Goal: Task Accomplishment & Management: Complete application form

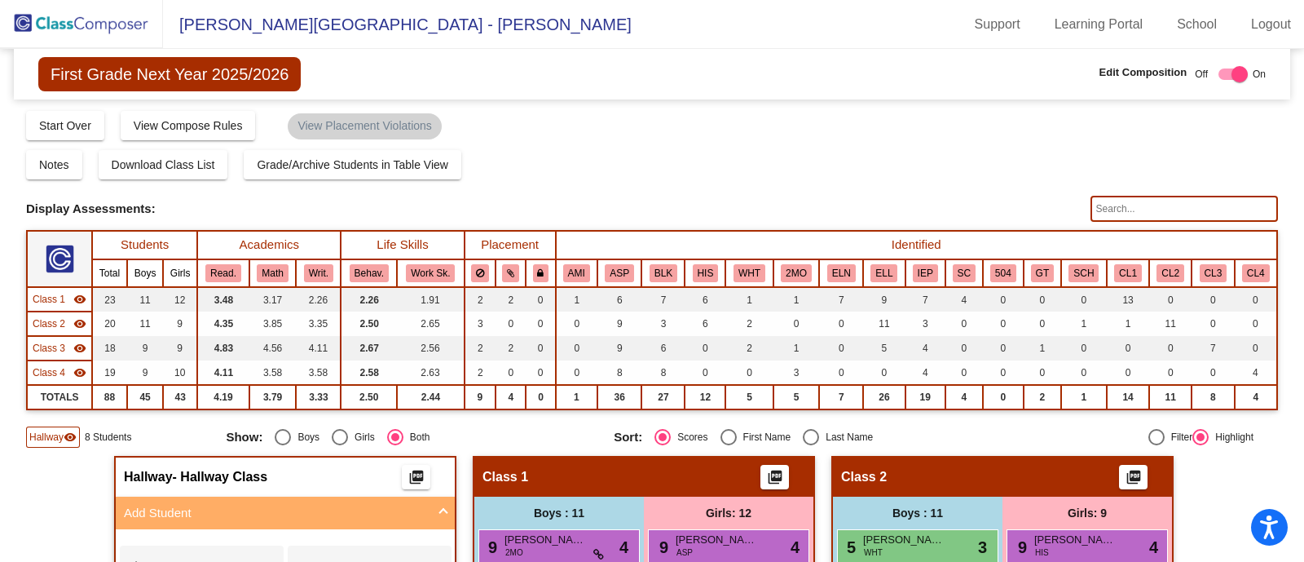
scroll to position [91, 0]
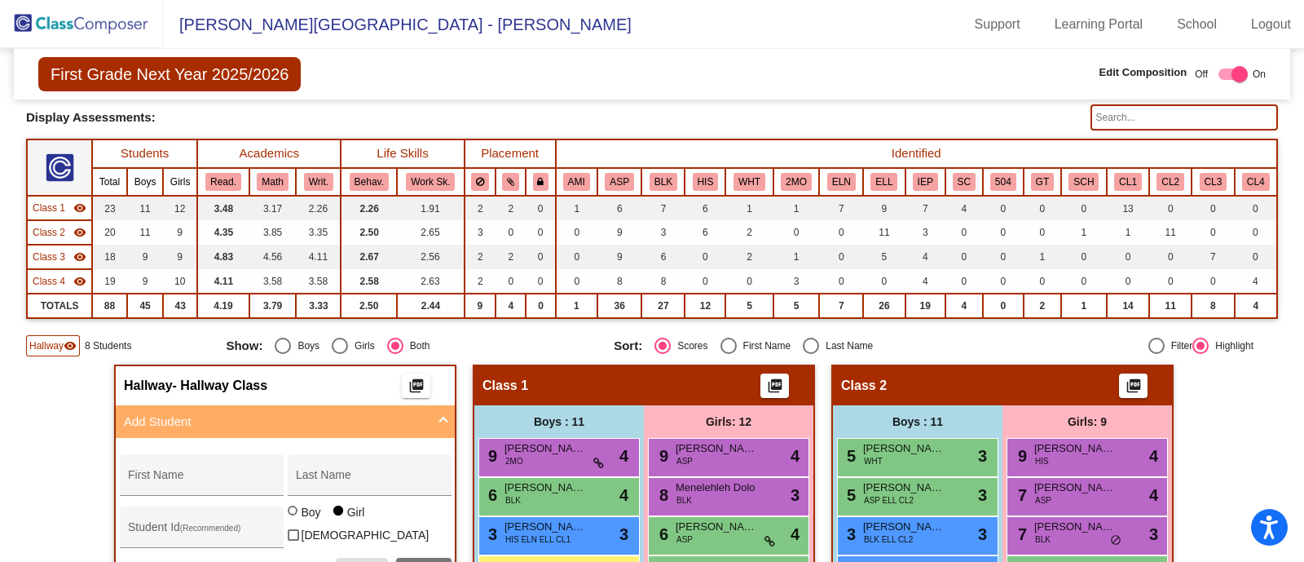
click at [72, 9] on img at bounding box center [81, 24] width 163 height 48
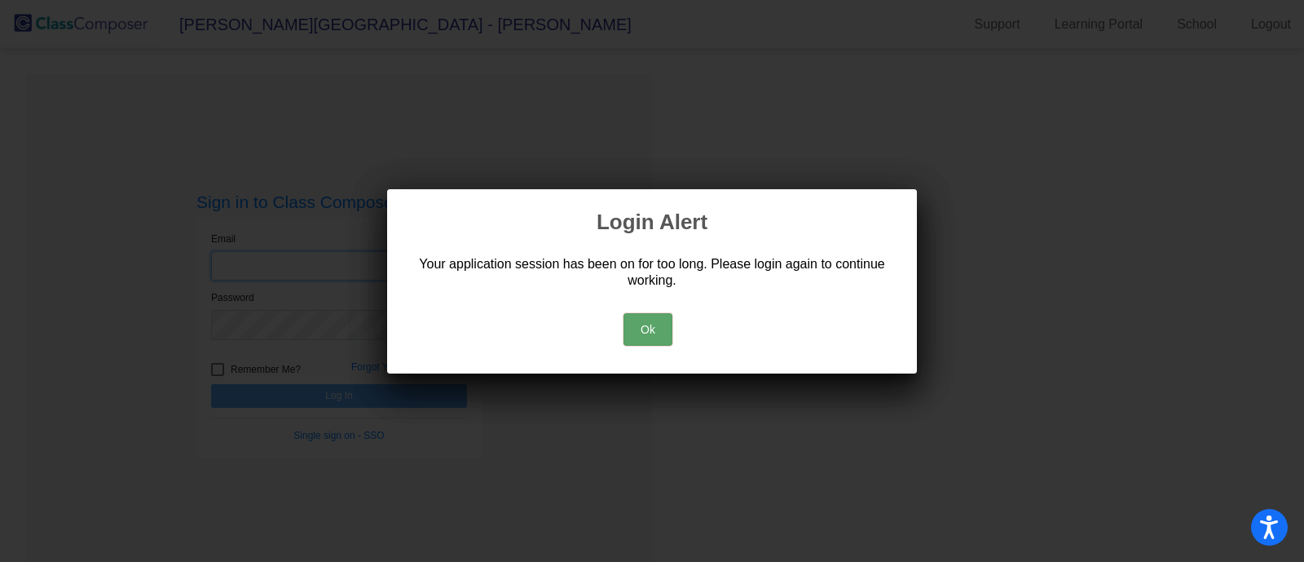
type input "[EMAIL_ADDRESS][DOMAIN_NAME]"
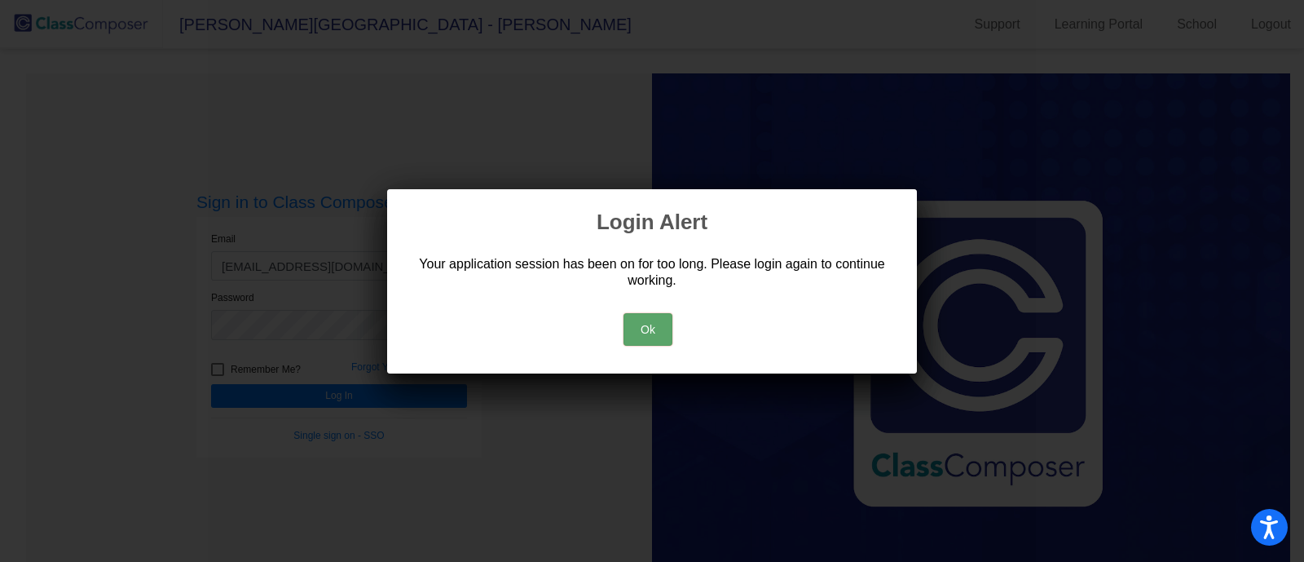
click at [648, 335] on button "Ok" at bounding box center [648, 329] width 49 height 33
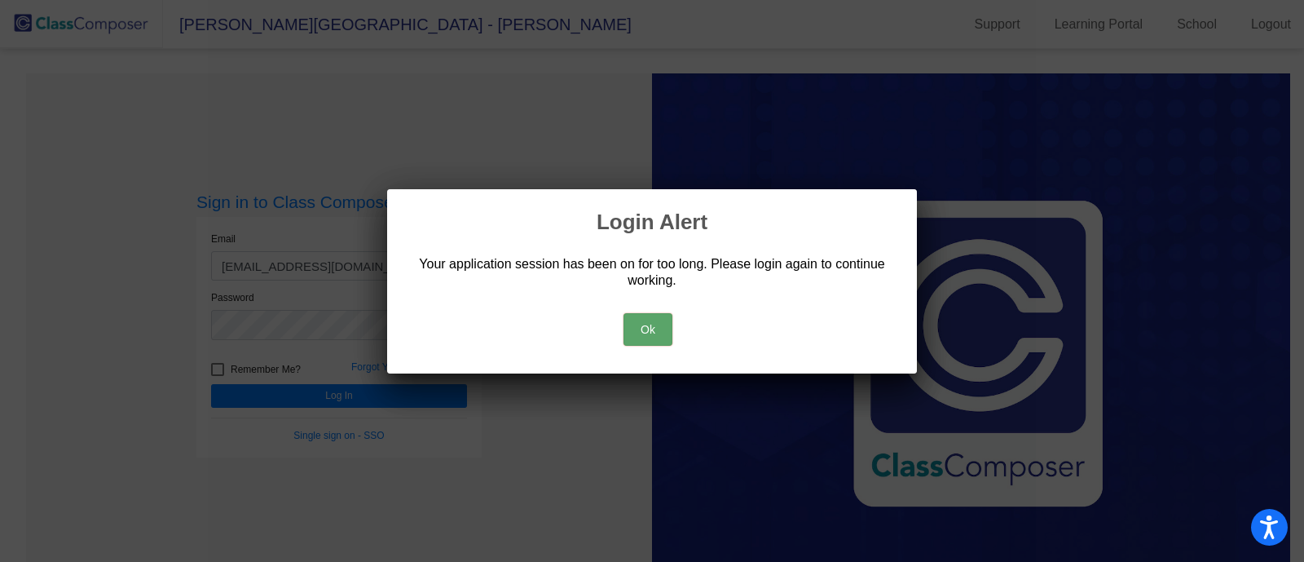
click at [648, 335] on button "Ok" at bounding box center [648, 329] width 49 height 33
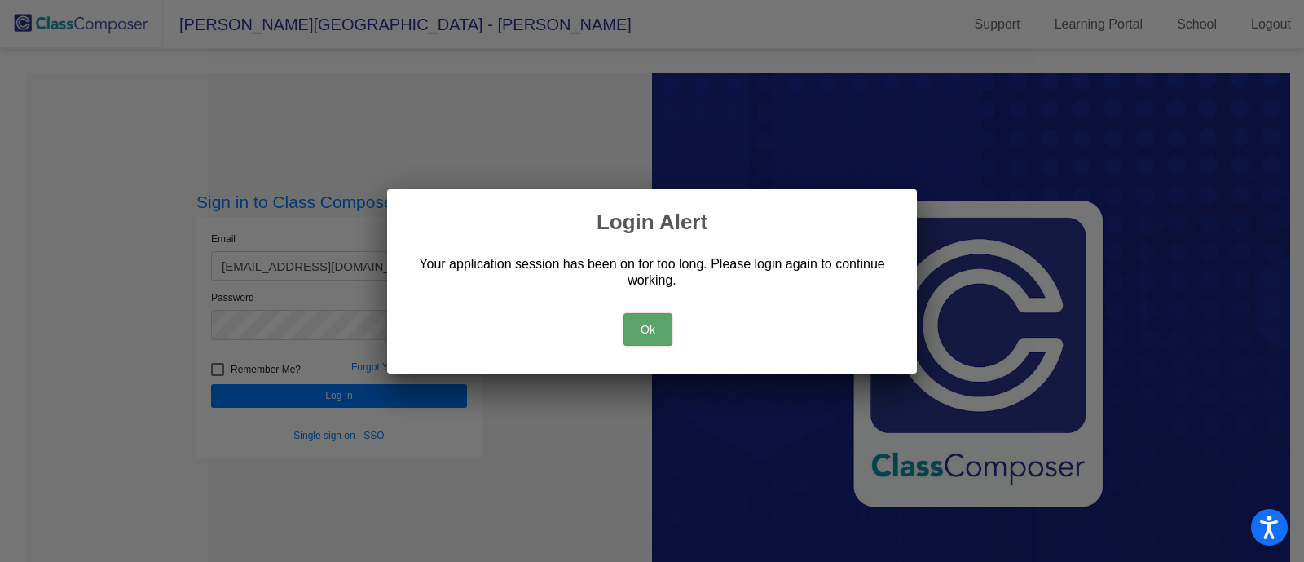
click at [648, 335] on button "Ok" at bounding box center [648, 329] width 49 height 33
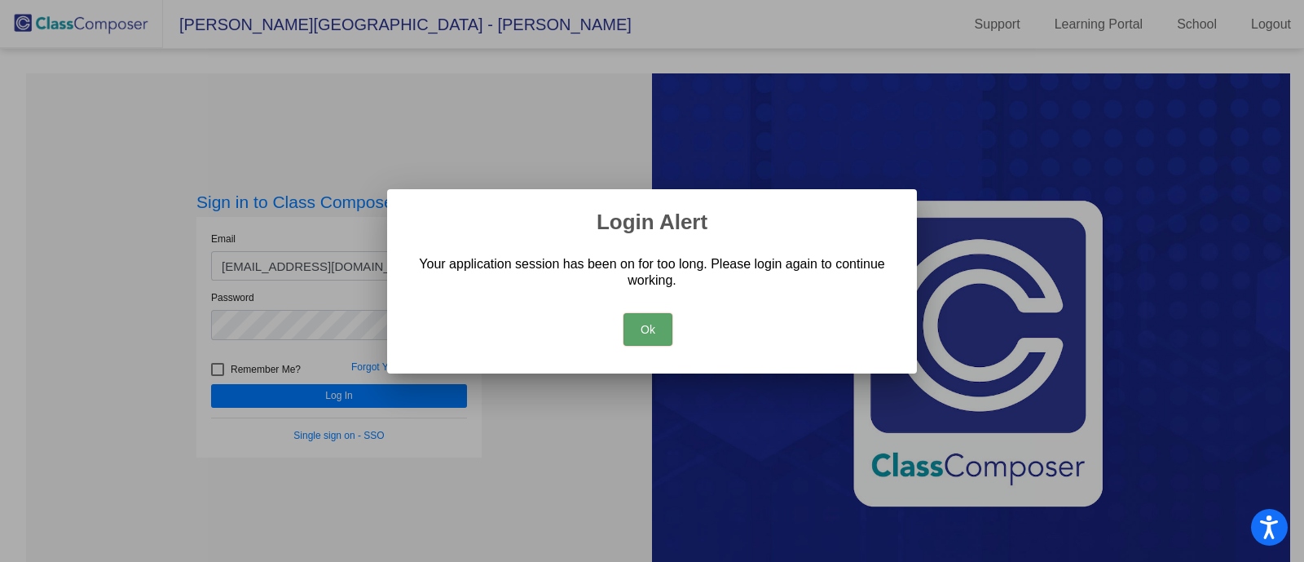
click at [648, 335] on button "Ok" at bounding box center [648, 329] width 49 height 33
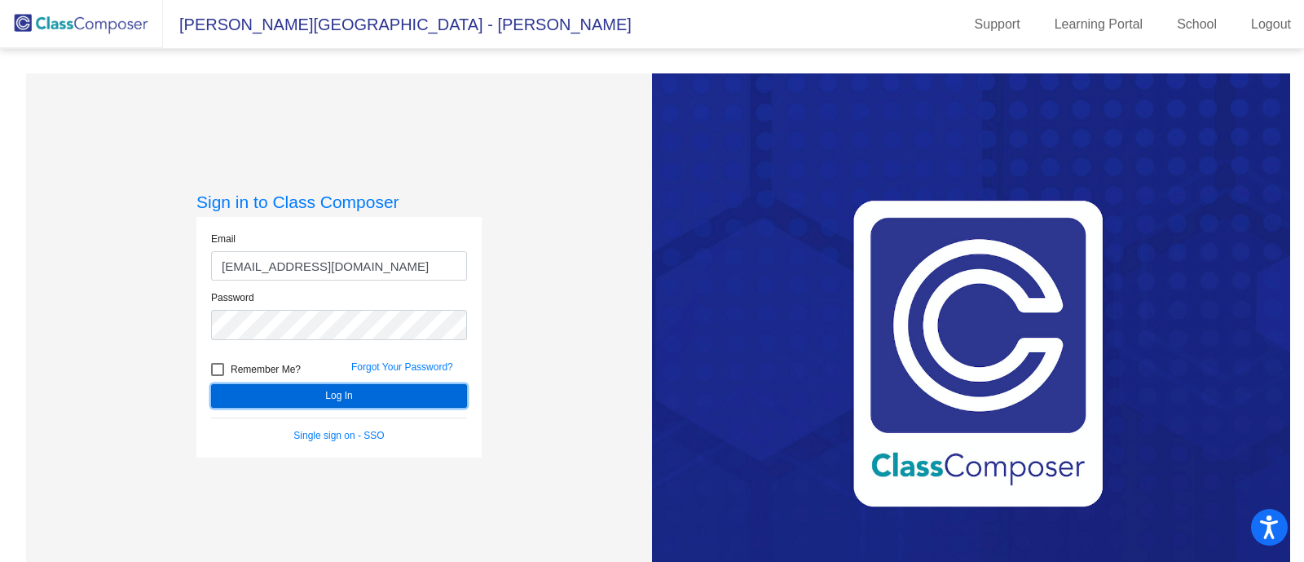
click at [395, 404] on button "Log In" at bounding box center [339, 396] width 256 height 24
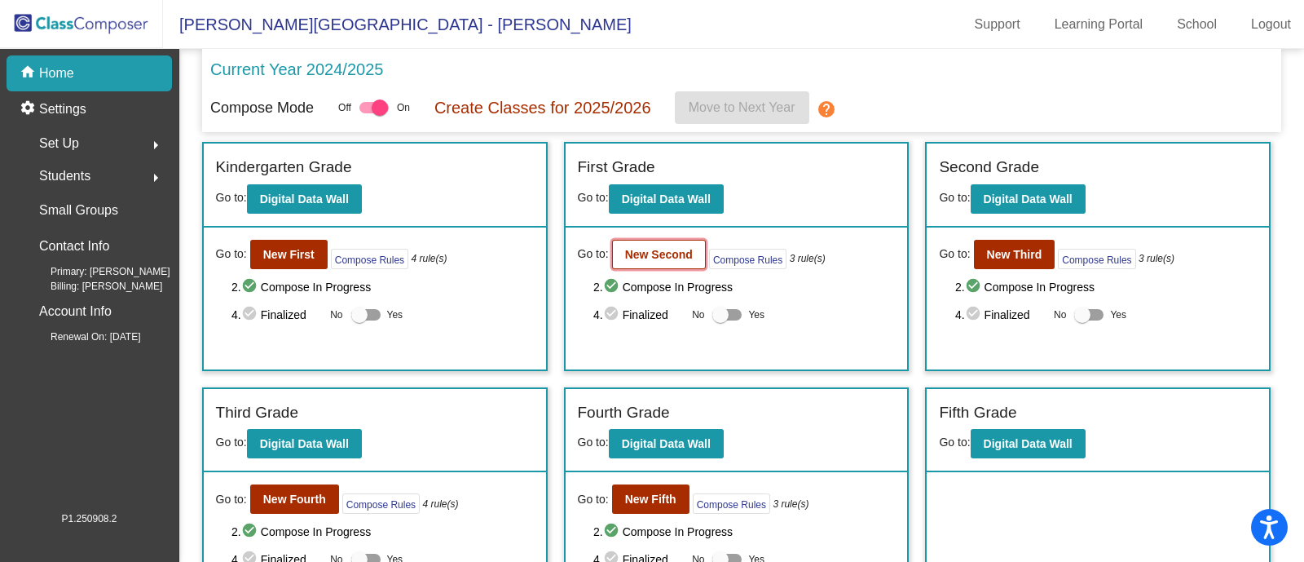
click at [639, 257] on b "New Second" at bounding box center [659, 254] width 68 height 13
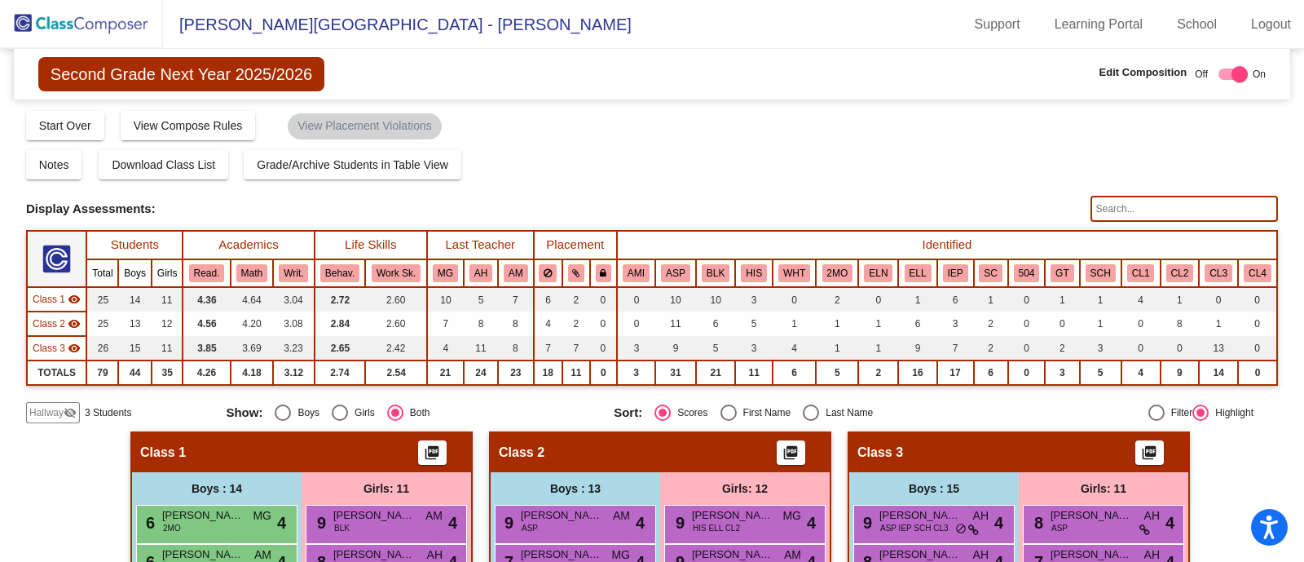
click at [94, 29] on img at bounding box center [81, 24] width 163 height 48
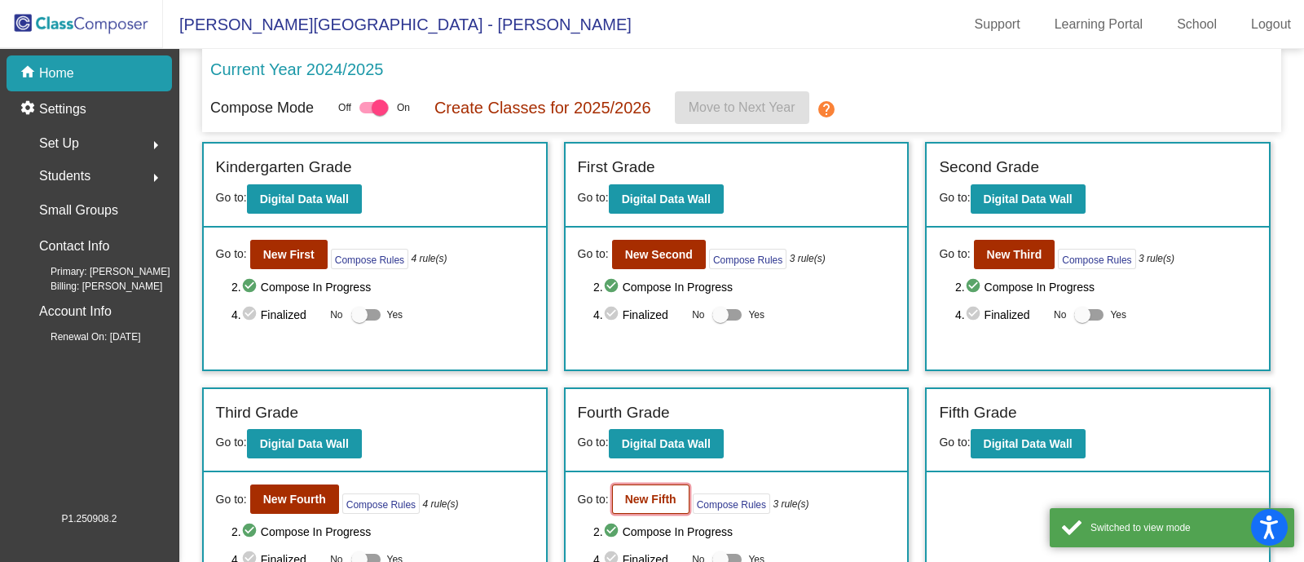
click at [646, 495] on b "New Fifth" at bounding box center [650, 498] width 51 height 13
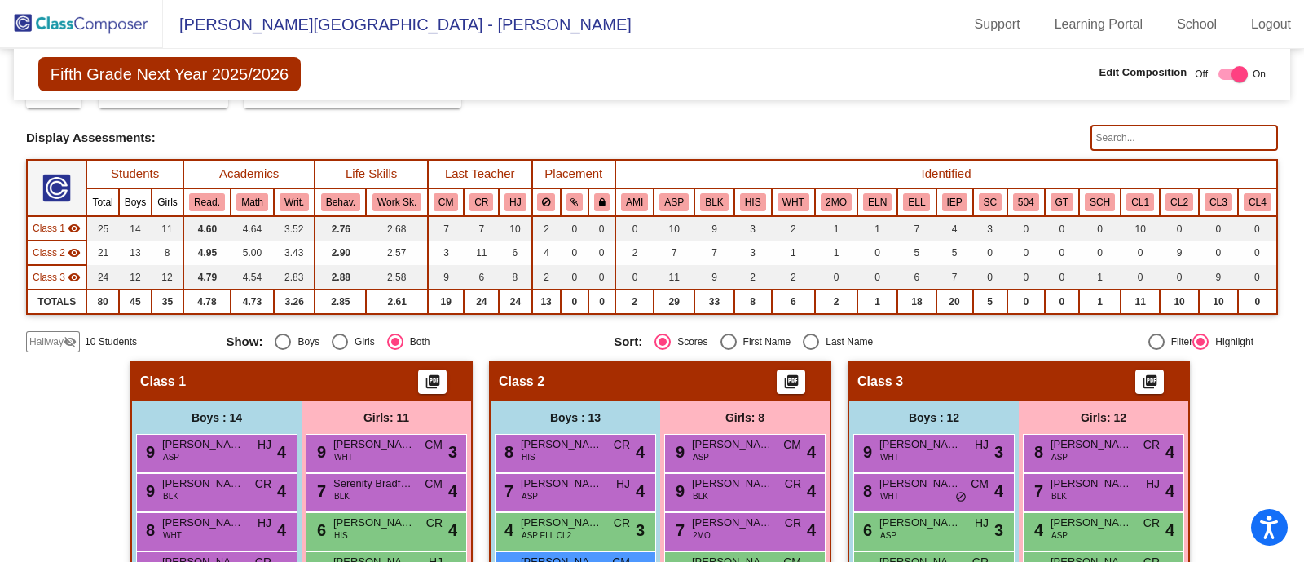
scroll to position [67, 0]
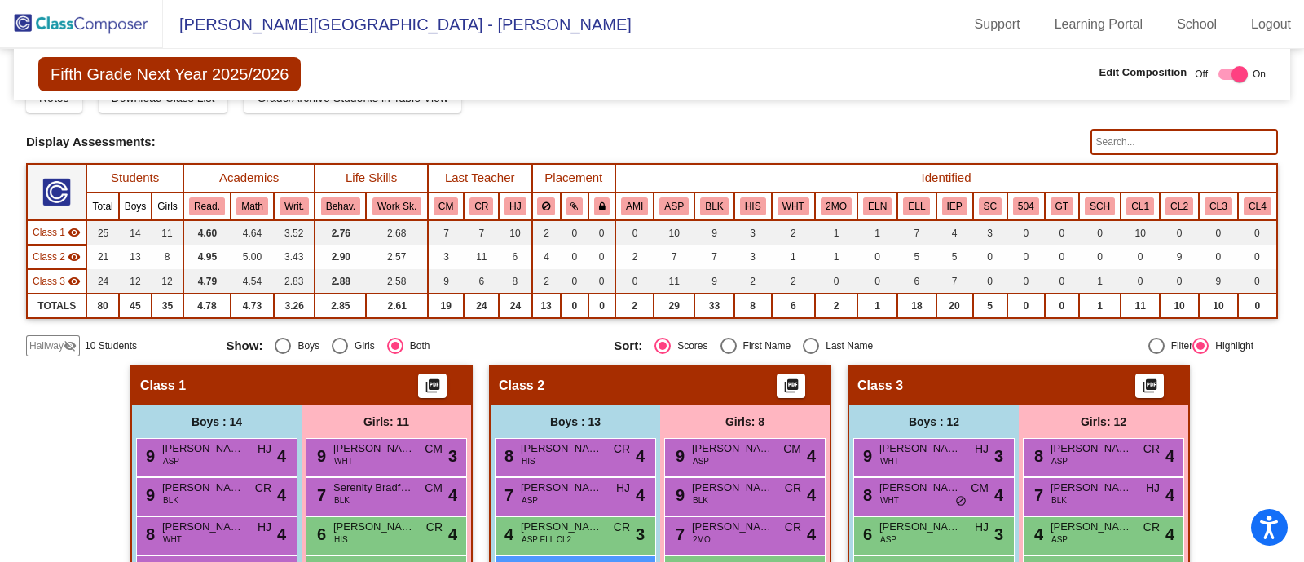
click at [58, 340] on span "Hallway" at bounding box center [46, 345] width 34 height 15
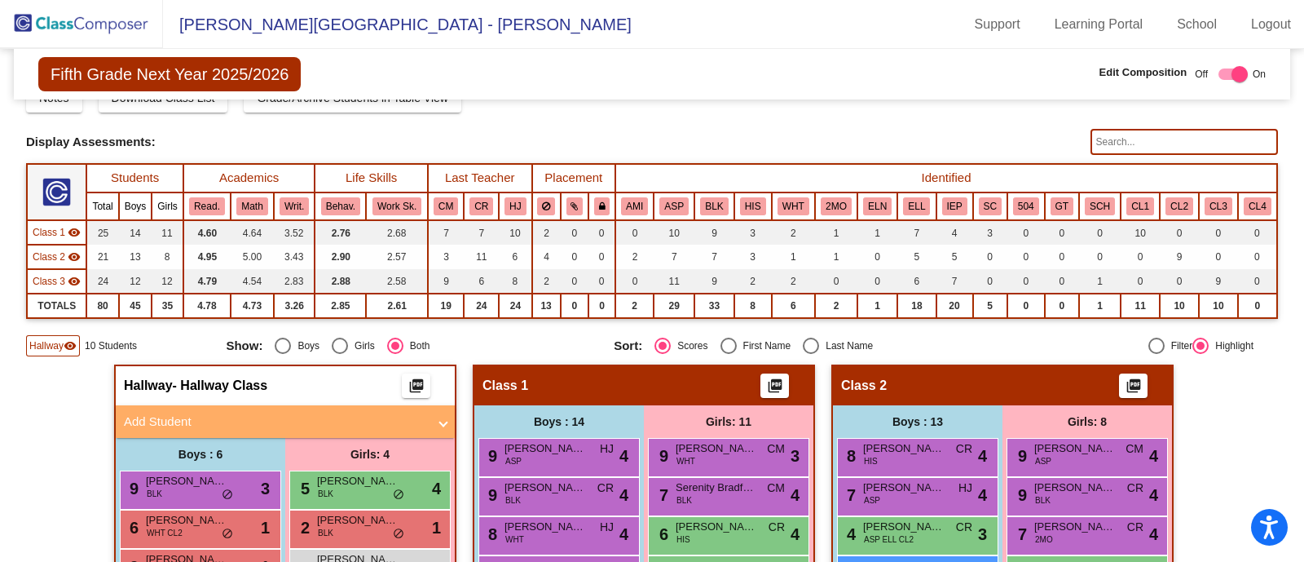
click at [227, 413] on mat-panel-title "Add Student" at bounding box center [275, 422] width 303 height 19
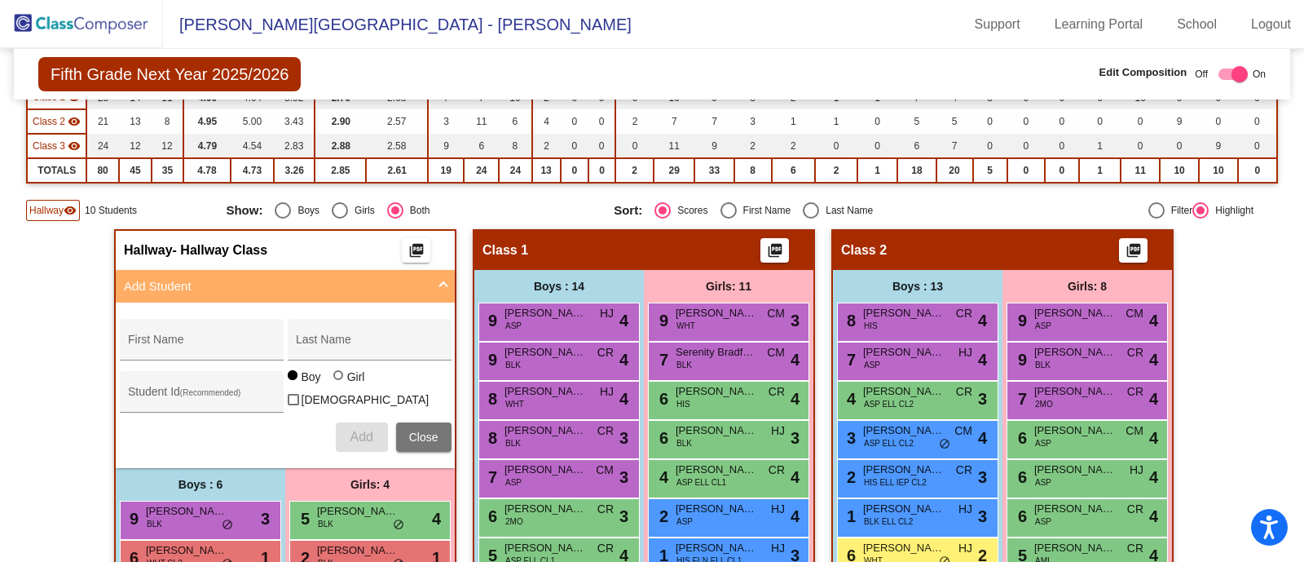
scroll to position [203, 0]
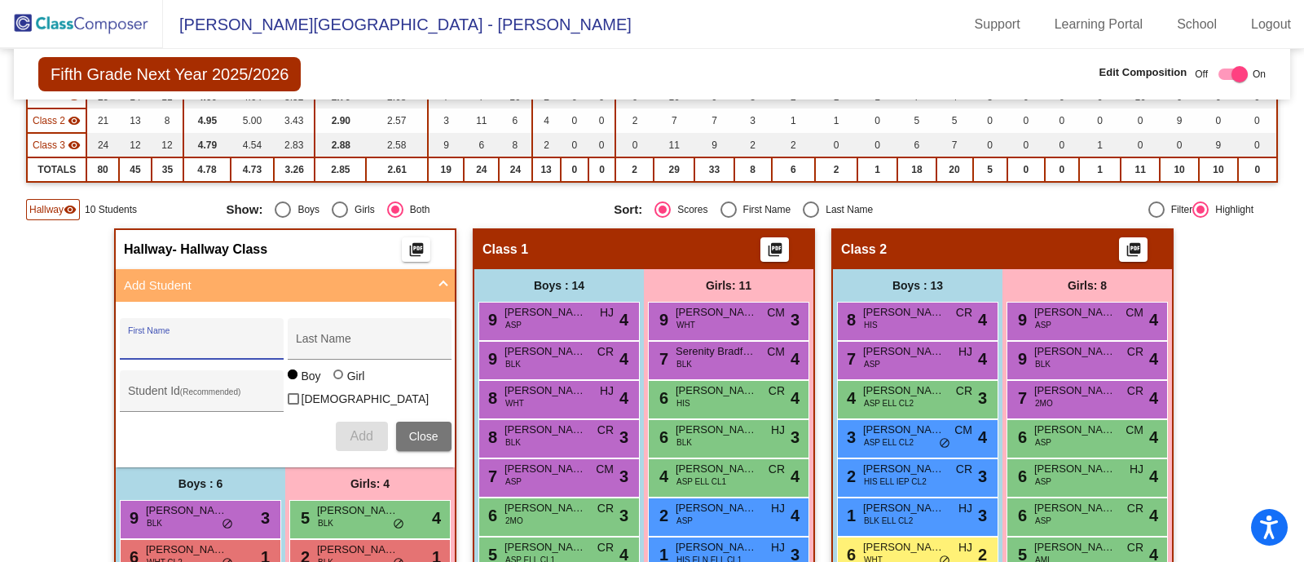
click at [236, 338] on input "First Name" at bounding box center [201, 344] width 147 height 13
type input "Q"
type input "a"
type input "[PERSON_NAME]"
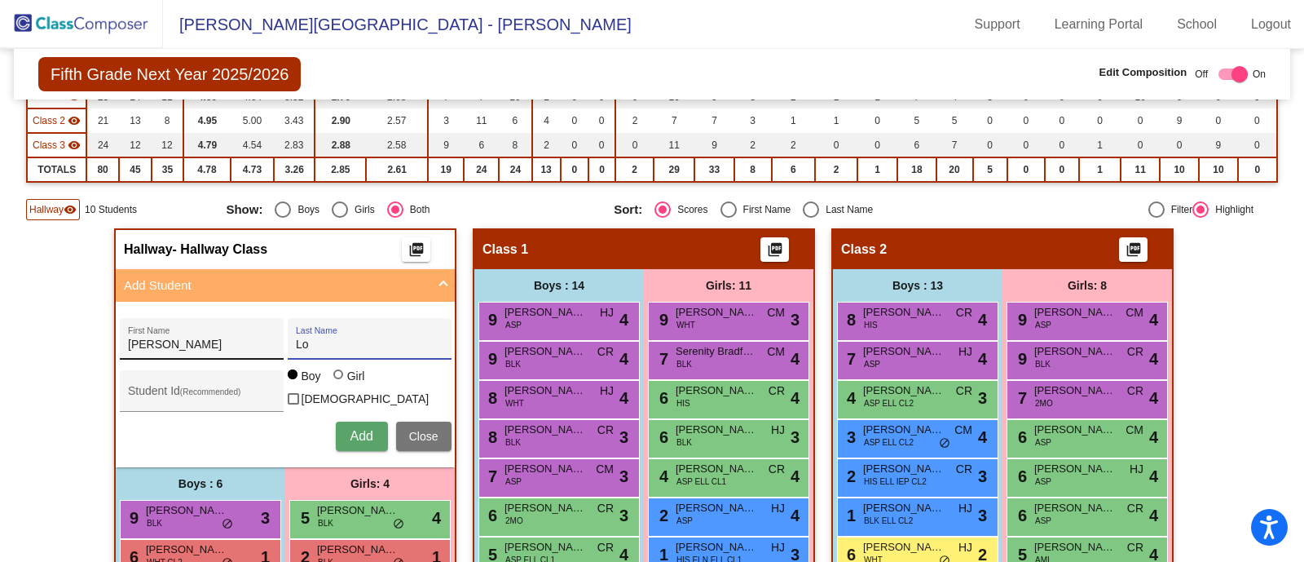
type input "Lo"
paste input "64016615"
type input "64016615"
click at [346, 380] on div "Girl" at bounding box center [355, 376] width 19 height 16
click at [340, 382] on input "Girl" at bounding box center [339, 382] width 1 height 1
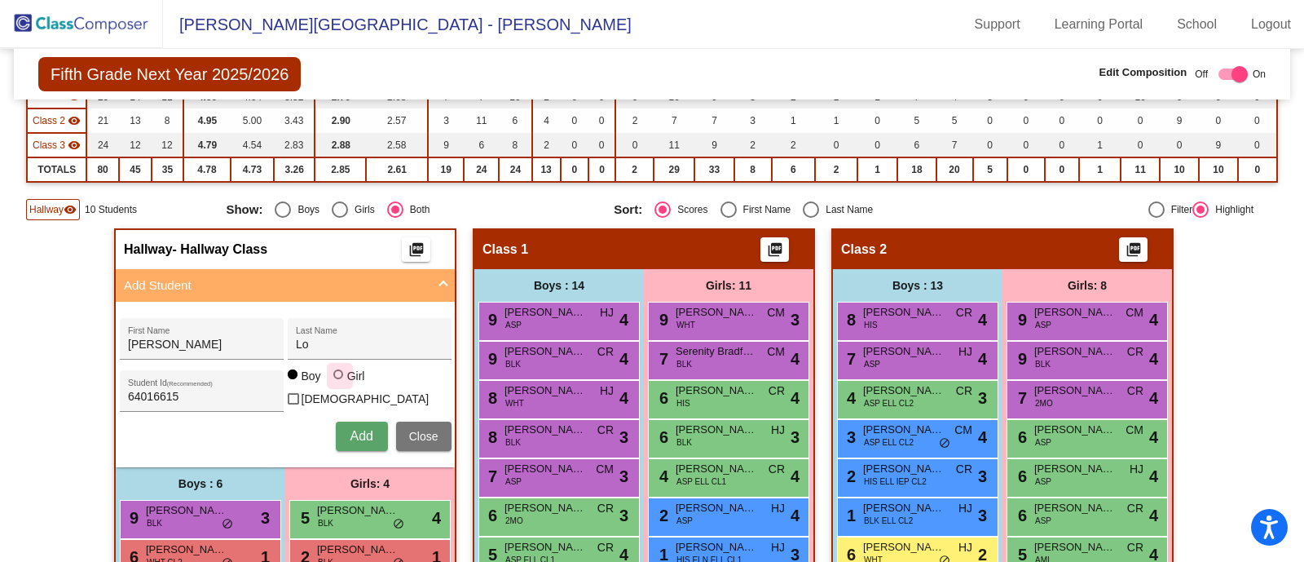
radio input "true"
click at [362, 433] on span "Add" at bounding box center [361, 436] width 23 height 14
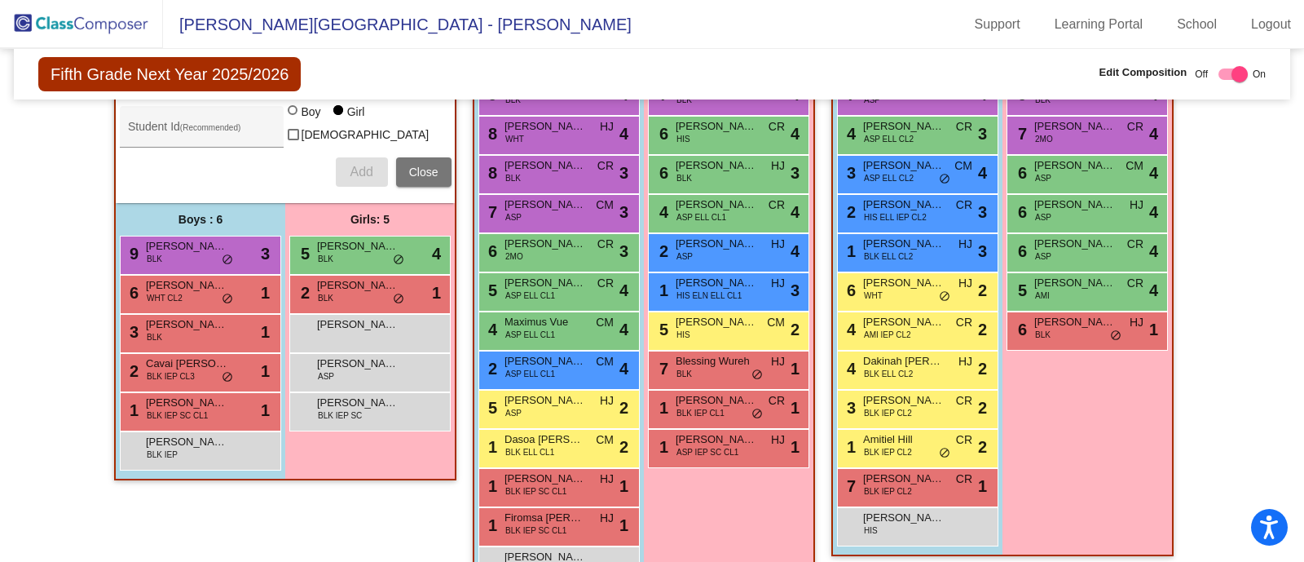
scroll to position [469, 0]
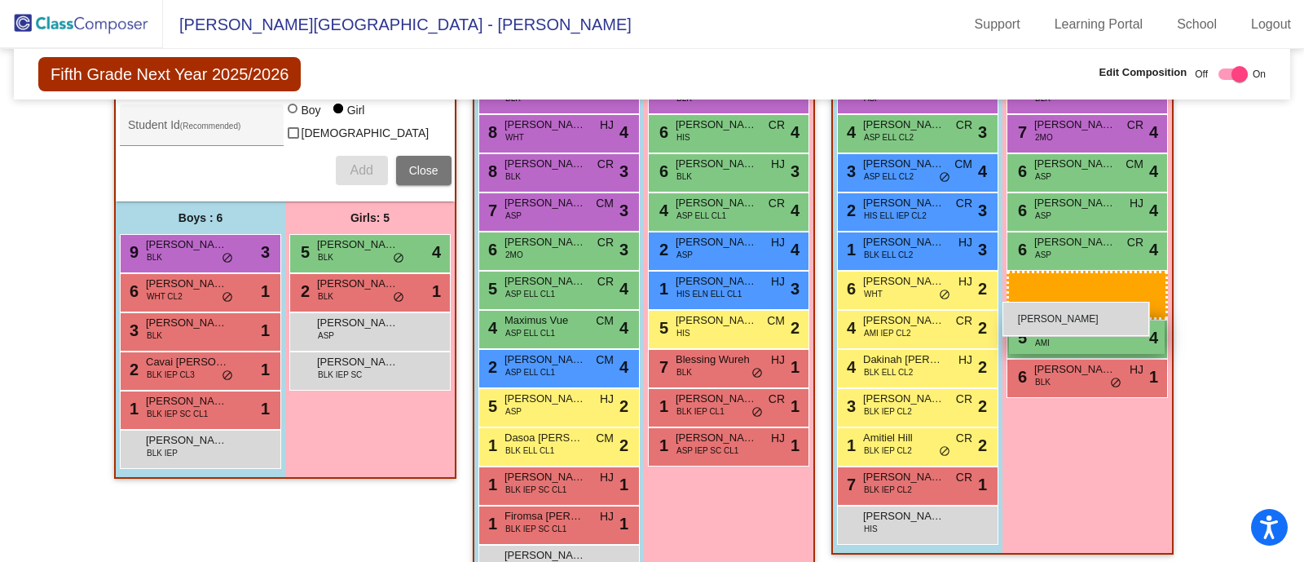
drag, startPoint x: 326, startPoint y: 328, endPoint x: 1006, endPoint y: 298, distance: 680.5
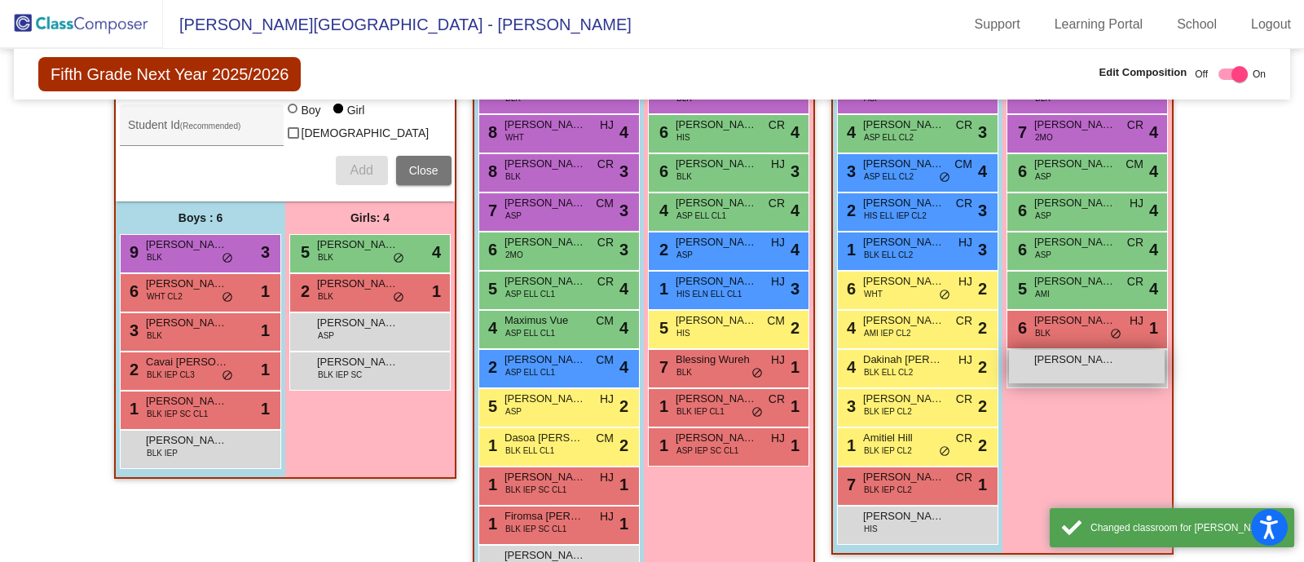
click at [1084, 366] on div "[PERSON_NAME] lock do_not_disturb_alt" at bounding box center [1087, 366] width 156 height 33
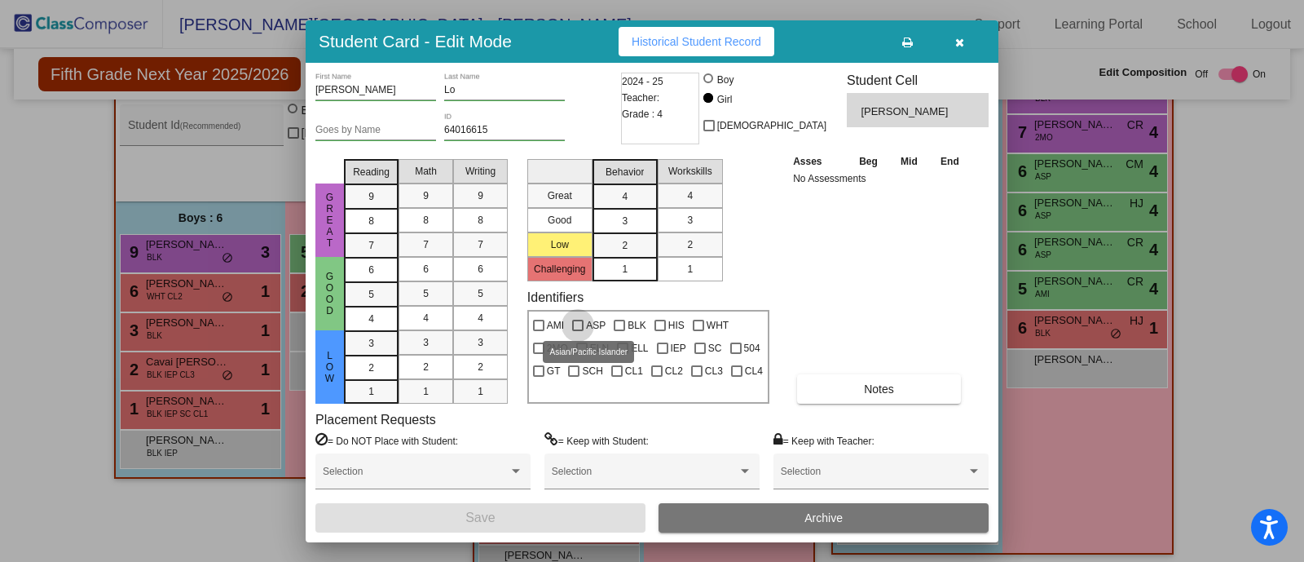
click at [580, 324] on div at bounding box center [577, 325] width 11 height 11
click at [578, 331] on input "ASP" at bounding box center [577, 331] width 1 height 1
checkbox input "true"
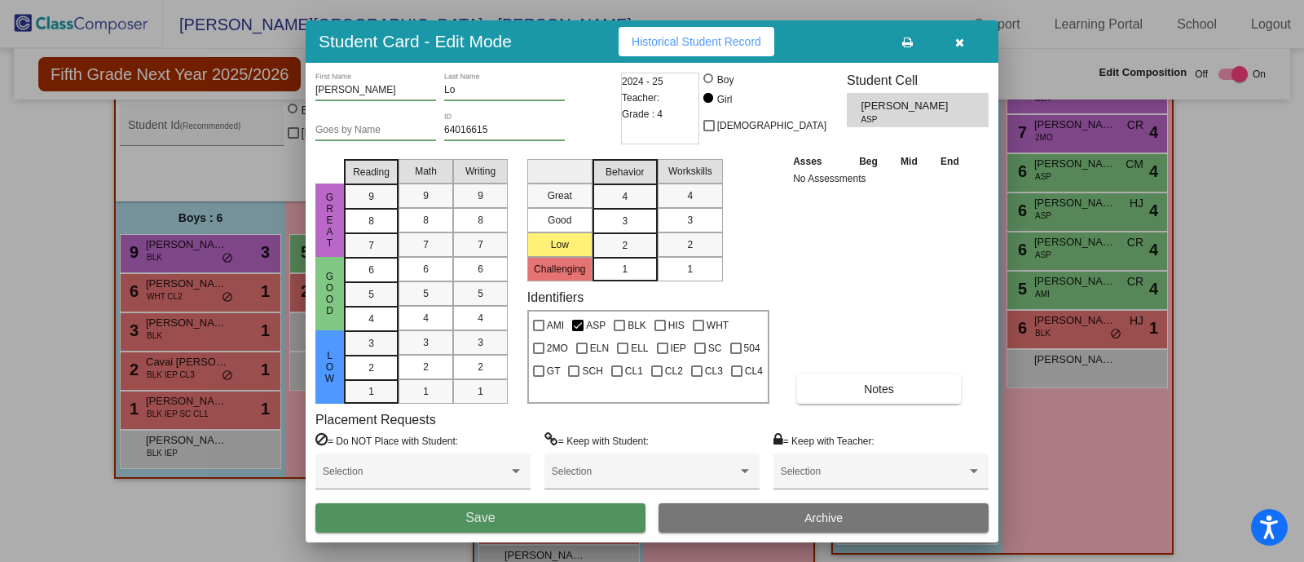
click at [548, 516] on button "Save" at bounding box center [480, 517] width 330 height 29
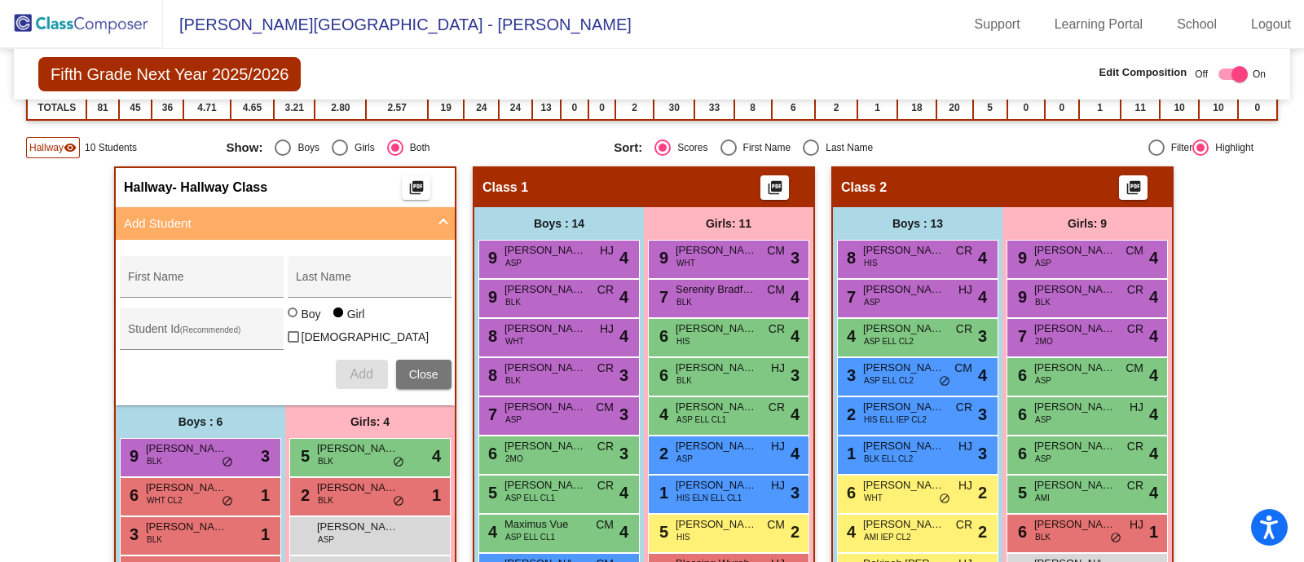
scroll to position [263, 0]
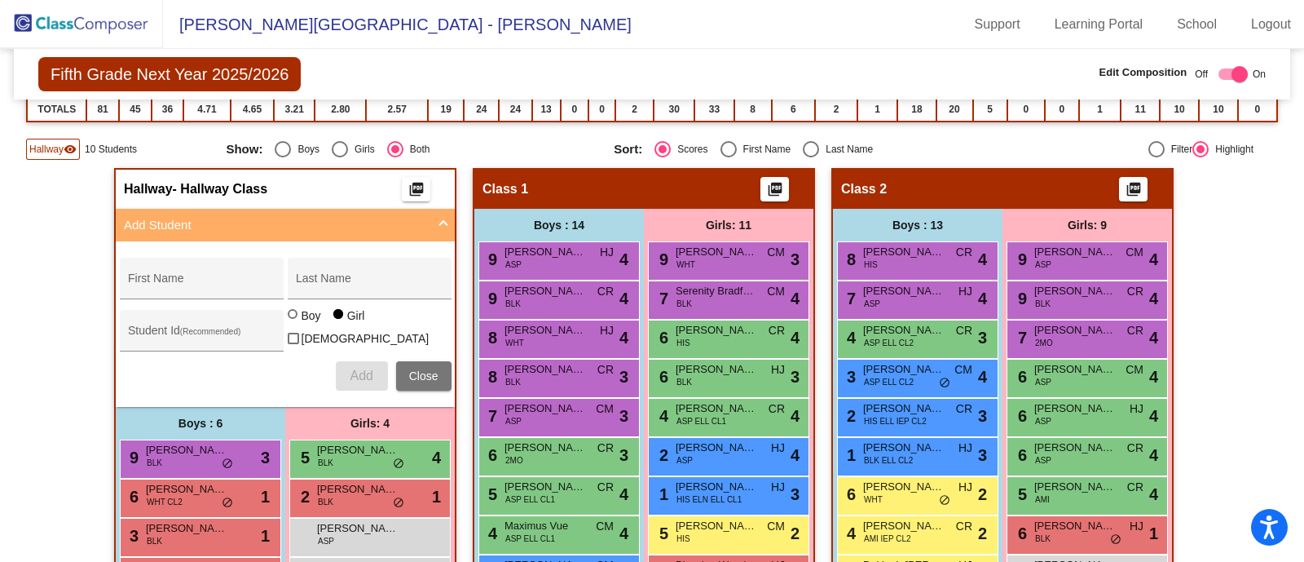
click at [46, 149] on span "Hallway" at bounding box center [46, 149] width 34 height 15
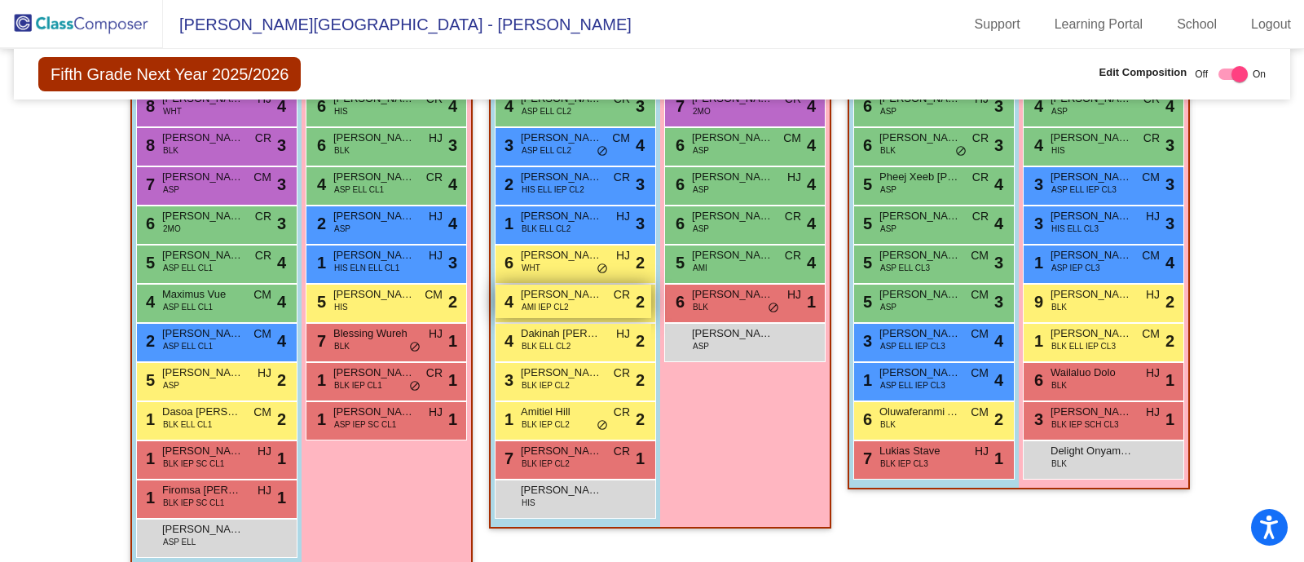
scroll to position [0, 0]
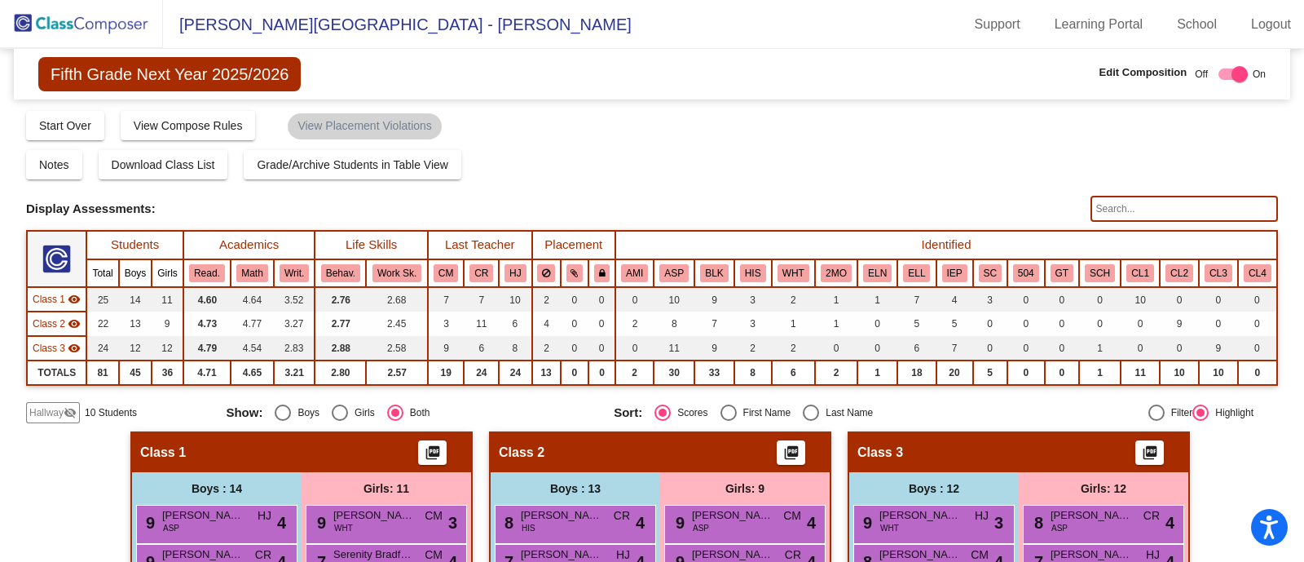
click at [911, 264] on button "ELL" at bounding box center [916, 273] width 27 height 18
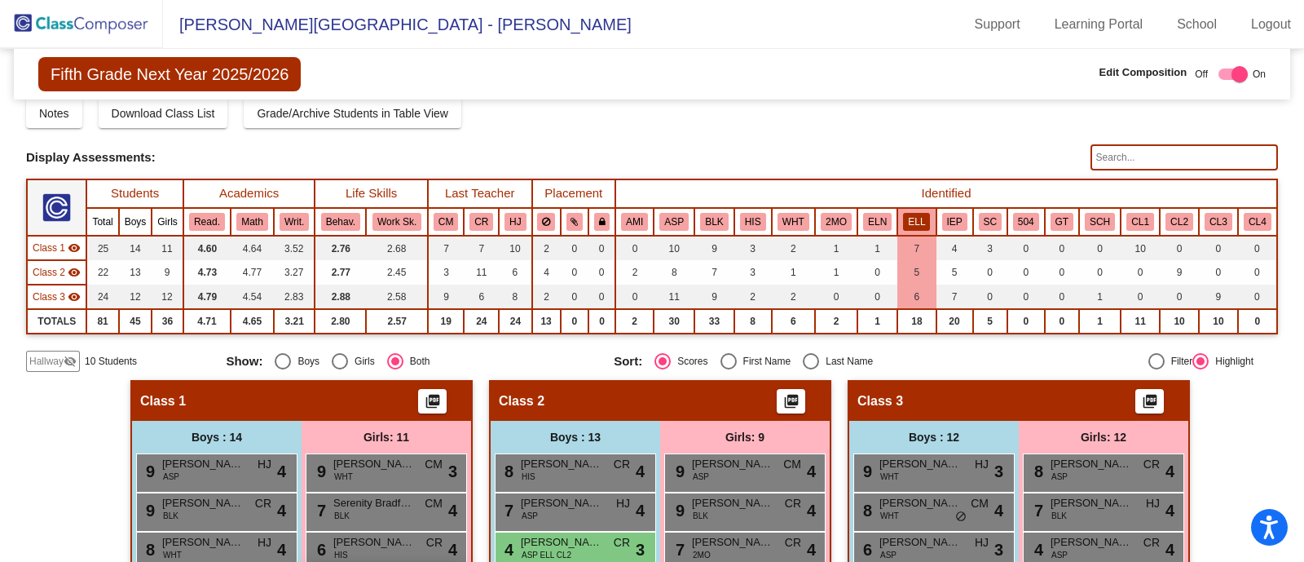
scroll to position [11, 0]
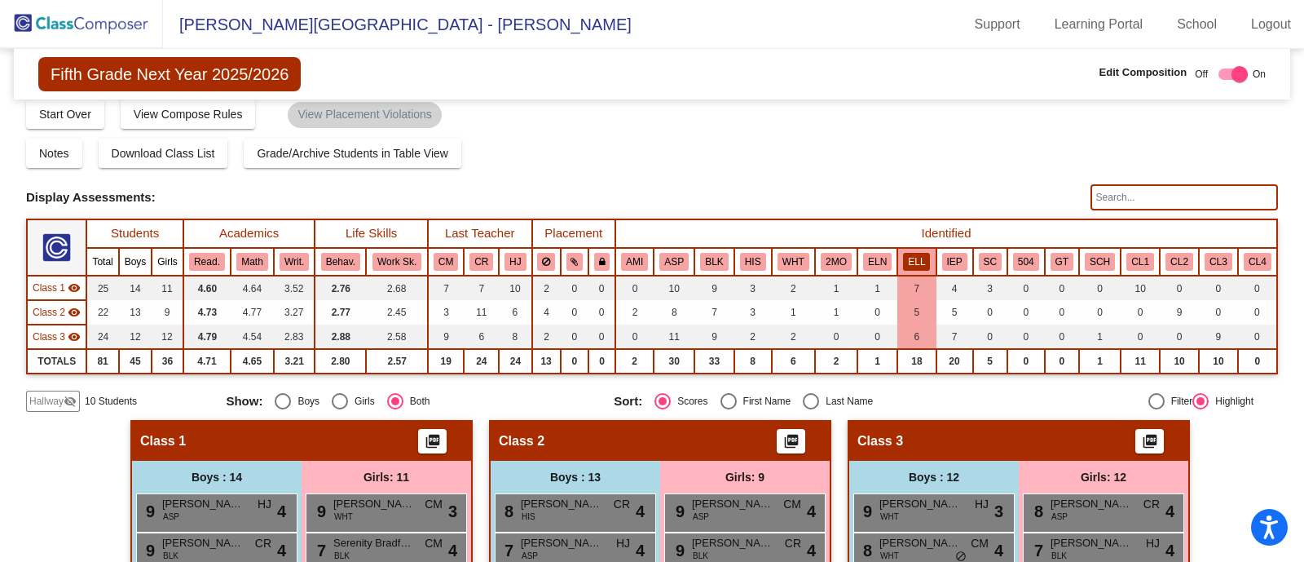
click at [740, 248] on th "HIS" at bounding box center [754, 262] width 38 height 28
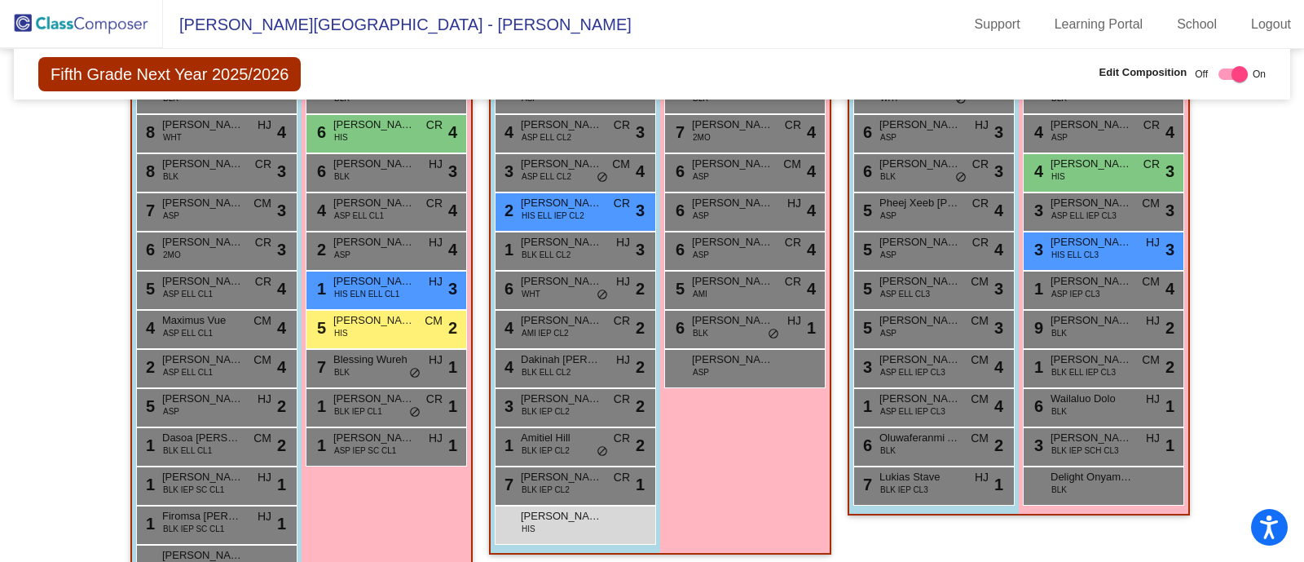
scroll to position [485, 0]
